Goal: Navigation & Orientation: Find specific page/section

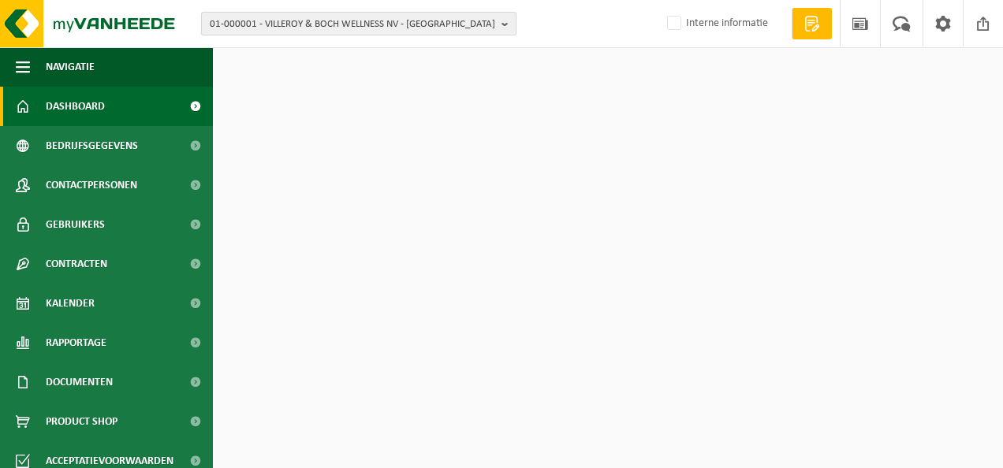
click at [438, 32] on span "01-000001 - VILLEROY & BOCH WELLNESS NV - [GEOGRAPHIC_DATA]" at bounding box center [352, 25] width 285 height 24
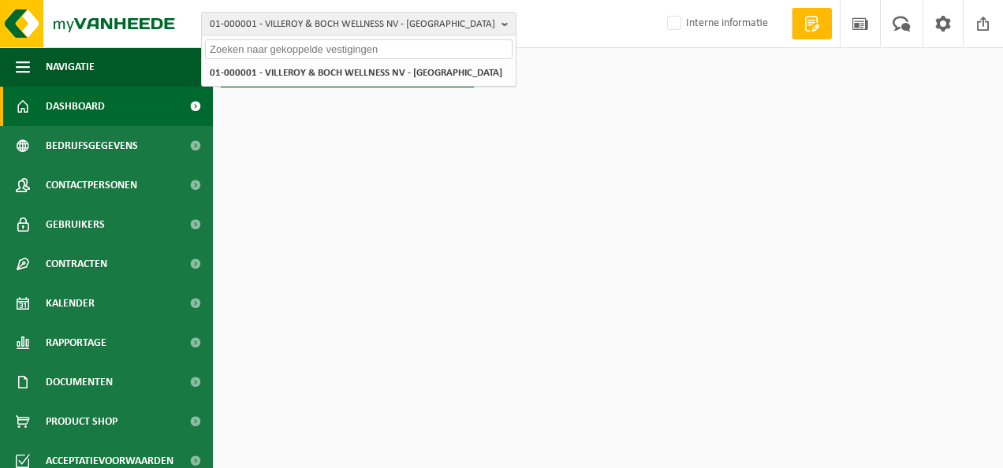
click at [377, 52] on input "text" at bounding box center [359, 49] width 308 height 20
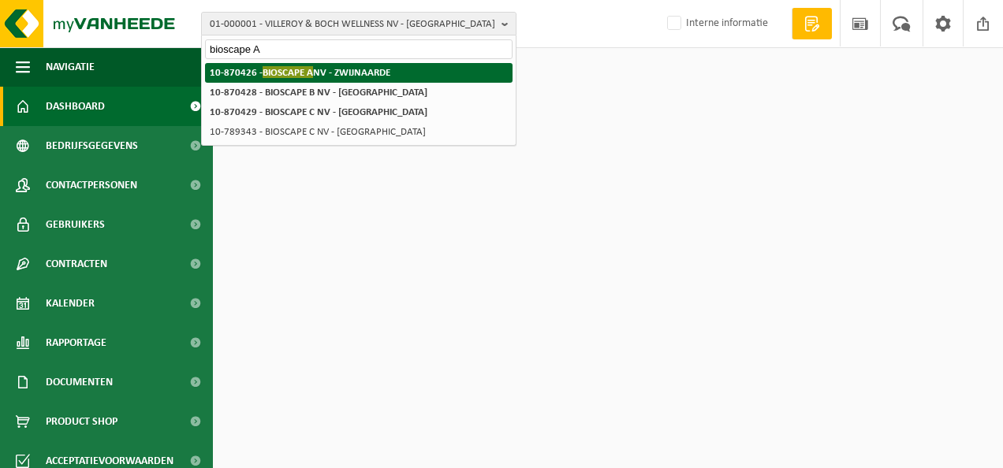
type input "bioscape A"
click at [377, 74] on strong "10-870426 - BIOSCAPE A NV - ZWIJNAARDE" at bounding box center [300, 72] width 181 height 12
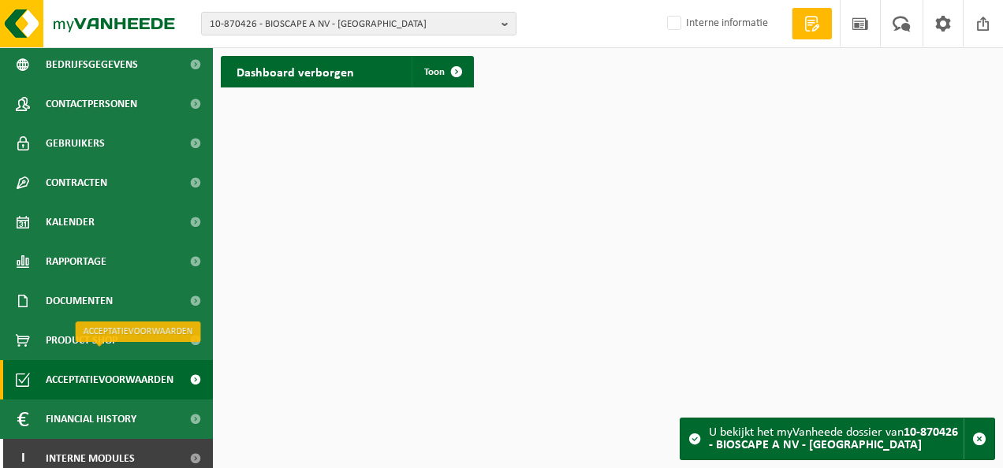
scroll to position [91, 0]
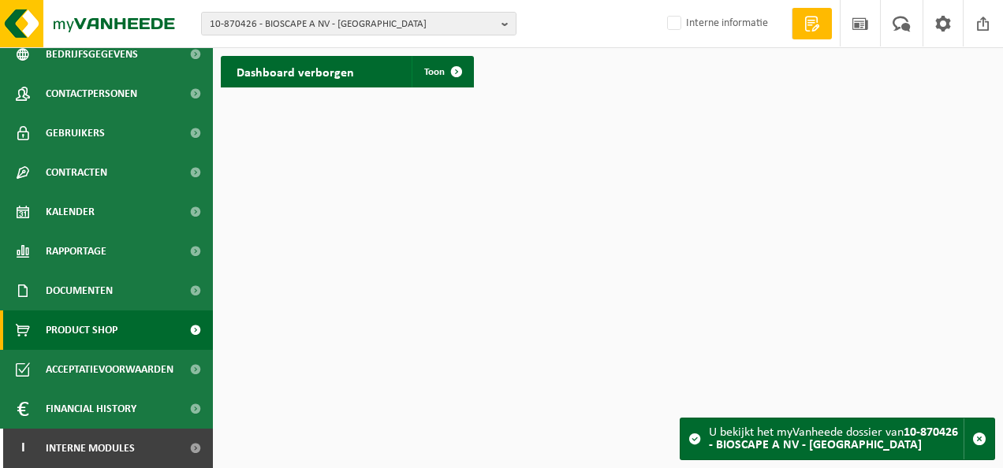
click at [87, 336] on span "Product Shop" at bounding box center [82, 330] width 72 height 39
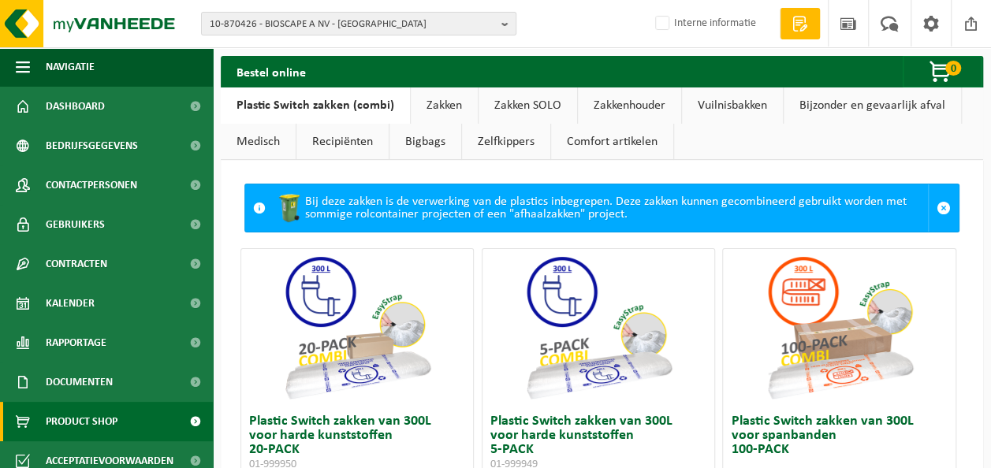
click at [871, 112] on link "Bijzonder en gevaarlijk afval" at bounding box center [872, 106] width 177 height 36
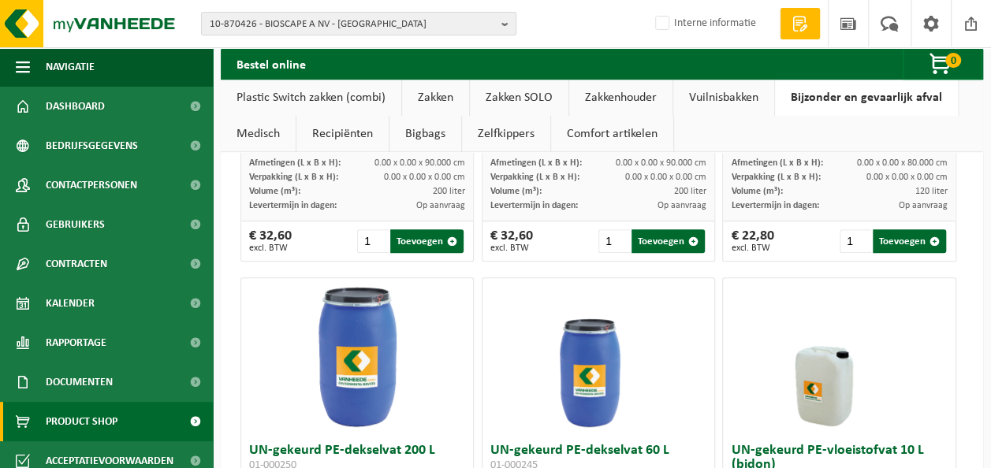
scroll to position [372, 0]
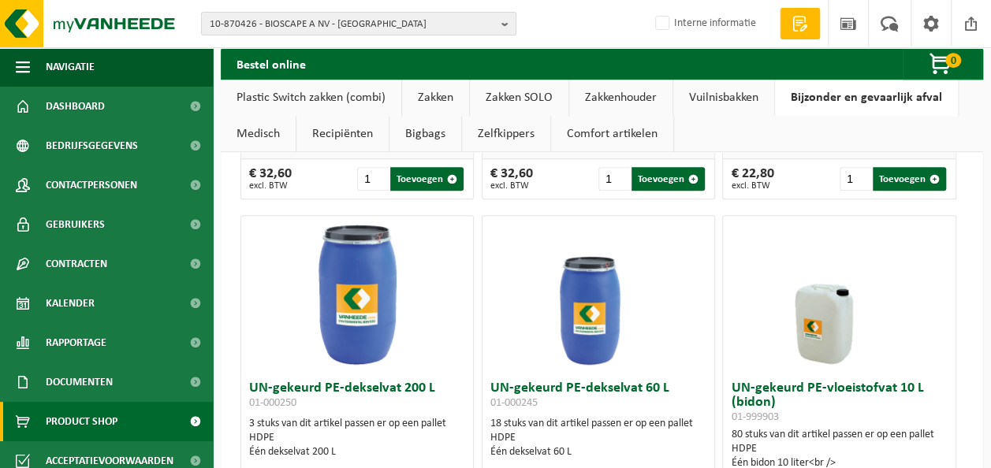
click at [274, 125] on link "Medisch" at bounding box center [258, 134] width 75 height 36
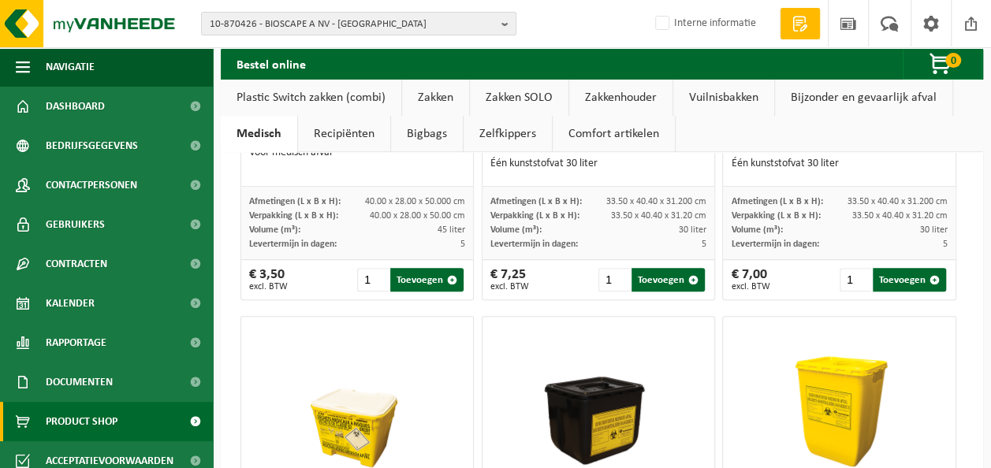
scroll to position [24, 0]
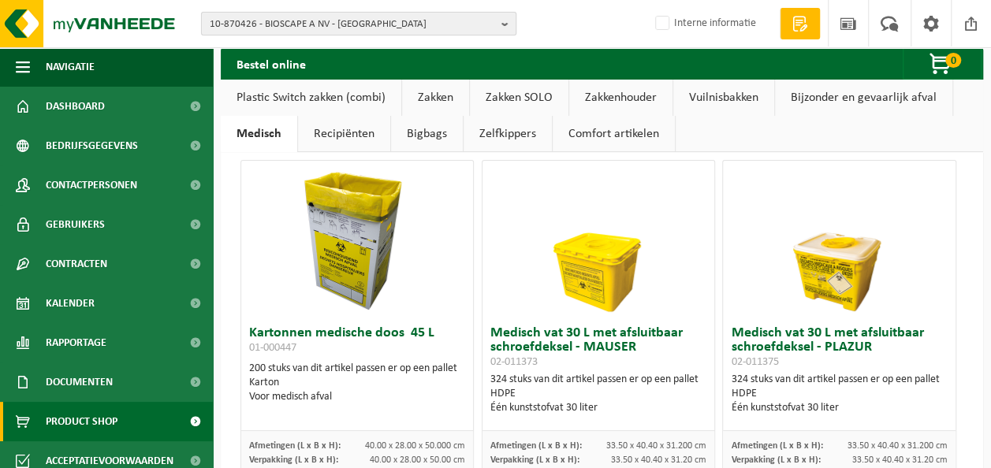
click at [359, 14] on span "10-870426 - BIOSCAPE A NV - [GEOGRAPHIC_DATA]" at bounding box center [352, 25] width 285 height 24
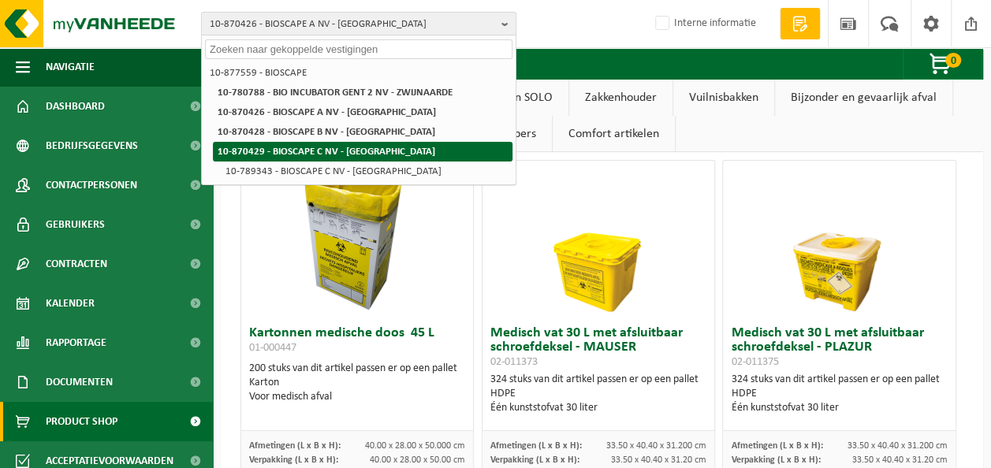
click at [344, 144] on li "10-870429 - BIOSCAPE C NV - [GEOGRAPHIC_DATA]" at bounding box center [363, 152] width 300 height 20
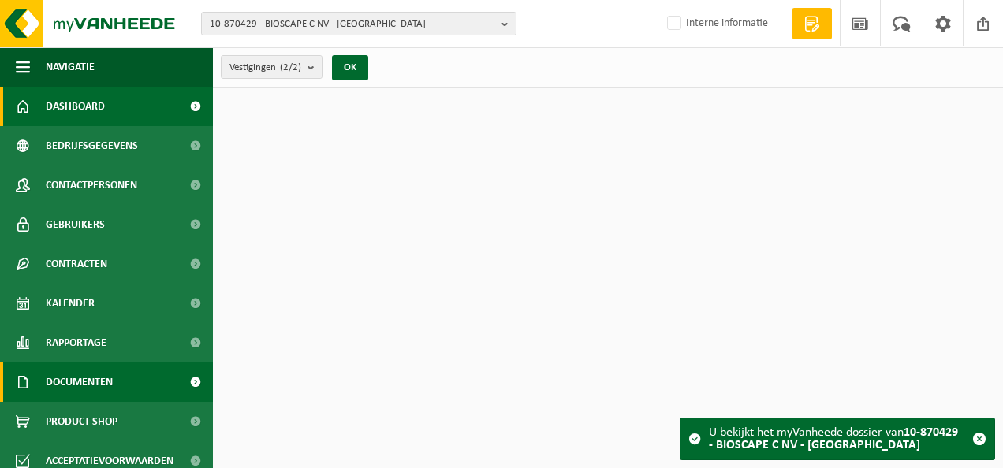
click at [106, 379] on span "Documenten" at bounding box center [79, 382] width 67 height 39
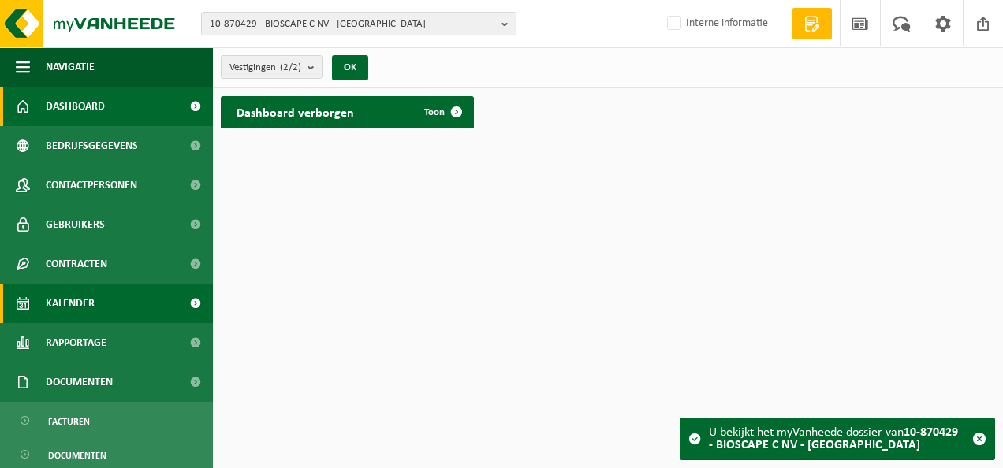
click at [93, 304] on span "Kalender" at bounding box center [70, 303] width 49 height 39
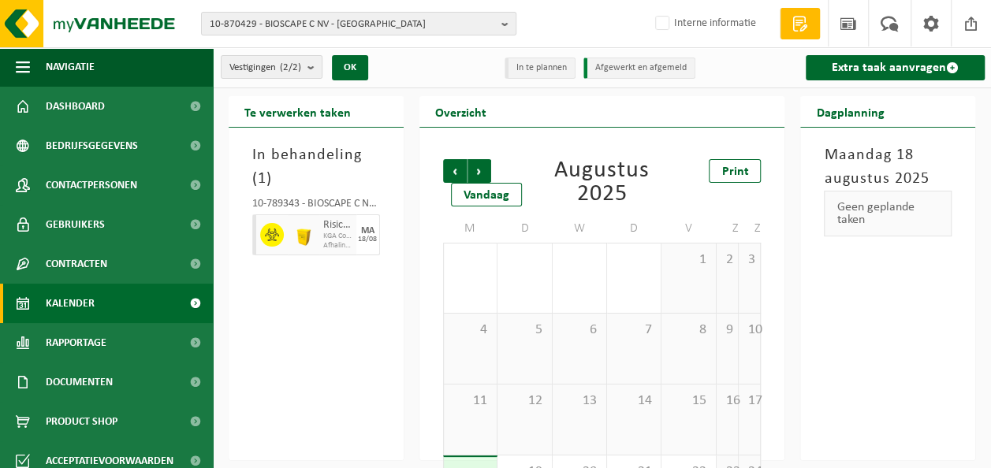
click at [292, 235] on img at bounding box center [304, 235] width 24 height 24
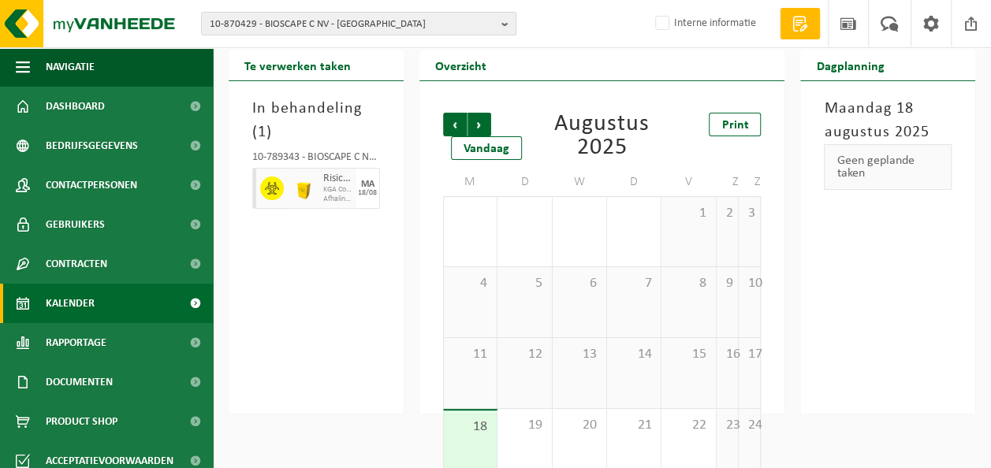
scroll to position [79, 0]
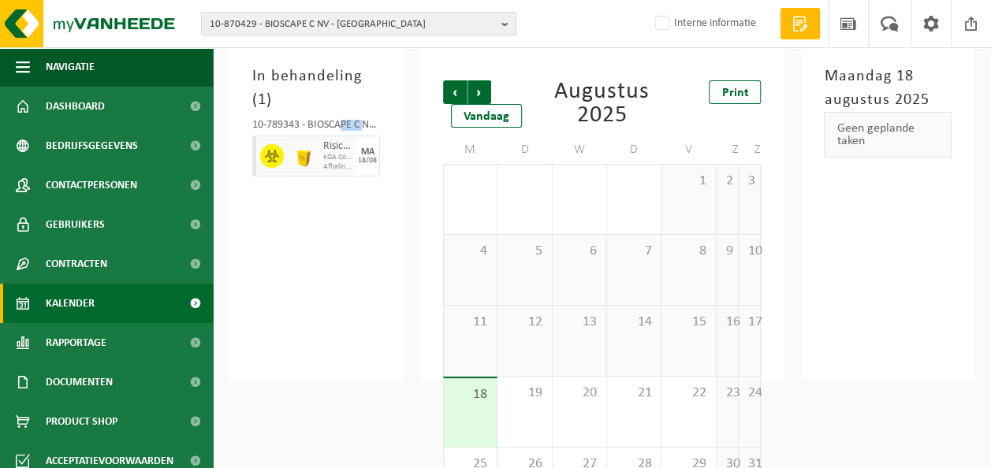
drag, startPoint x: 343, startPoint y: 125, endPoint x: 363, endPoint y: 129, distance: 20.1
click at [363, 129] on div "10-789343 - BIOSCAPE C NV - [GEOGRAPHIC_DATA]" at bounding box center [316, 128] width 128 height 16
click at [677, 412] on div "22" at bounding box center [689, 412] width 54 height 70
